Goal: Task Accomplishment & Management: Manage account settings

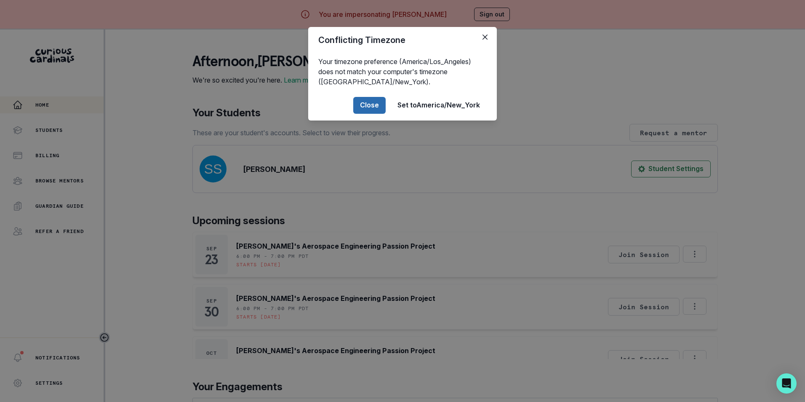
click at [362, 106] on button "Close" at bounding box center [369, 105] width 32 height 17
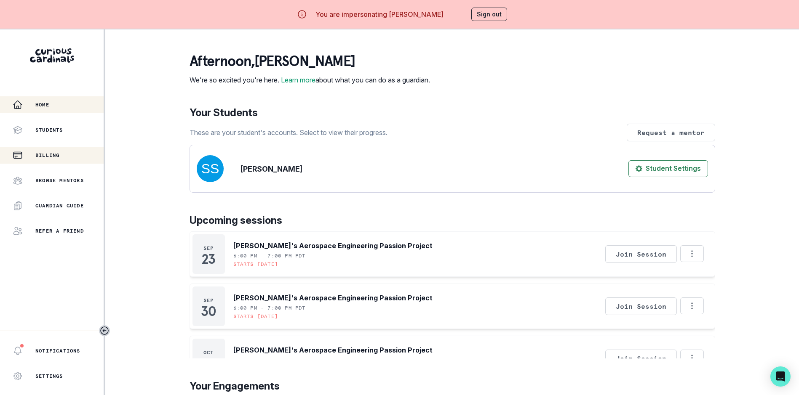
click at [50, 158] on p "Billing" at bounding box center [47, 155] width 24 height 7
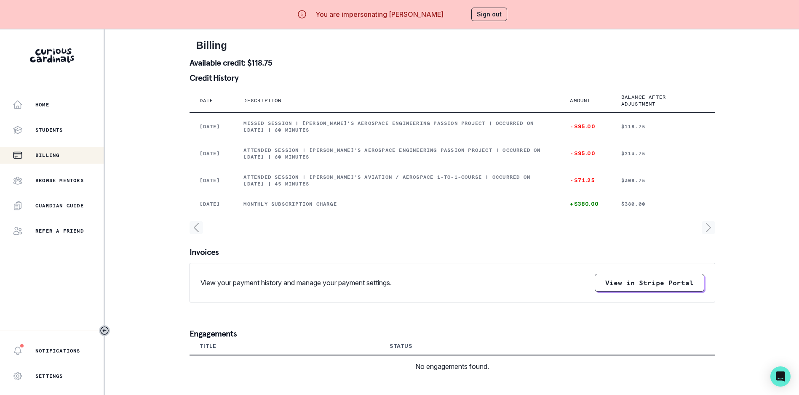
click at [488, 17] on button "Sign out" at bounding box center [489, 14] width 36 height 13
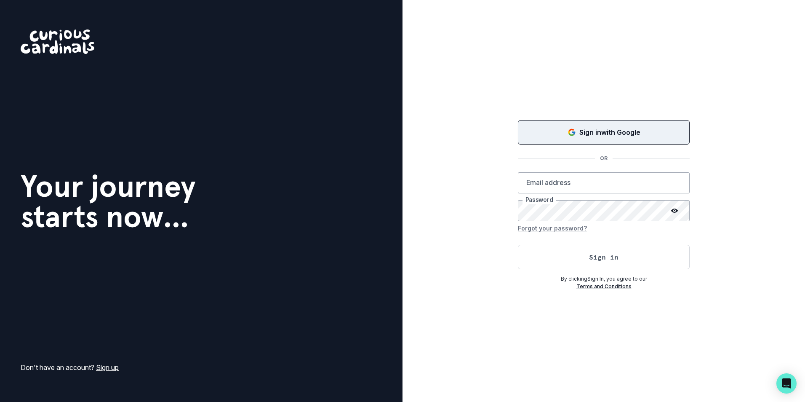
click at [606, 139] on button "Sign in with Google" at bounding box center [604, 132] width 172 height 24
